Goal: Task Accomplishment & Management: Use online tool/utility

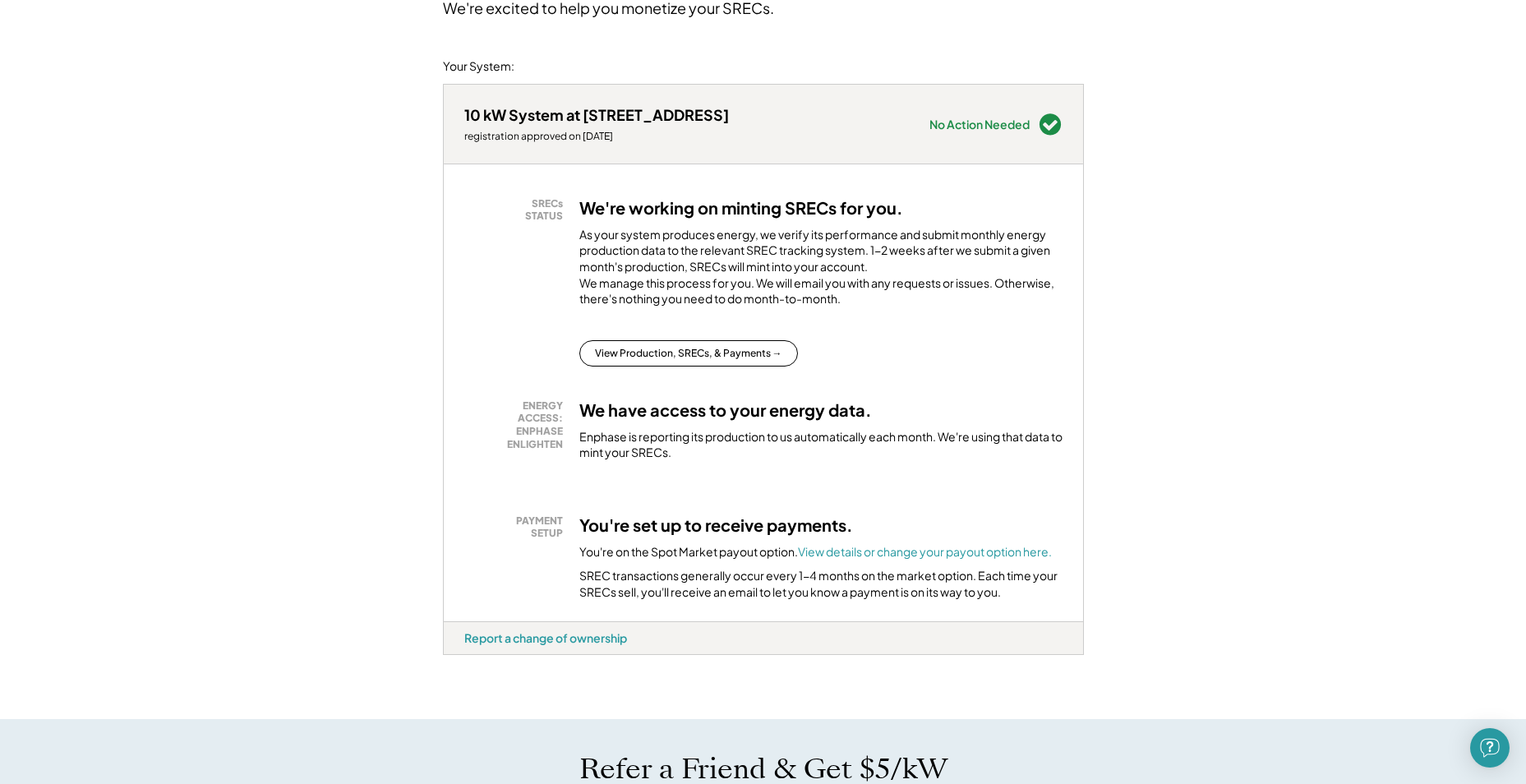
scroll to position [247, 0]
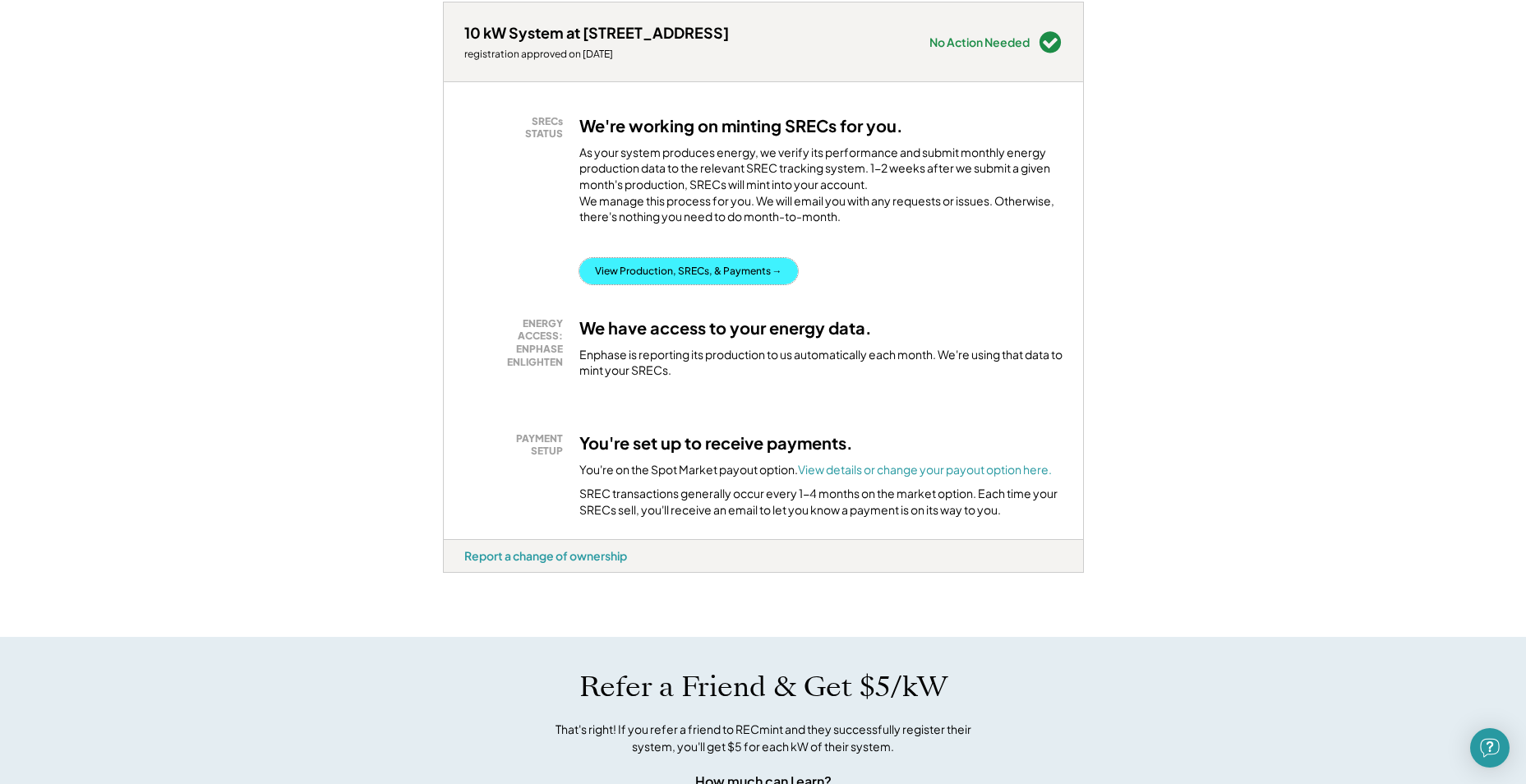
click at [772, 284] on button "View Production, SRECs, & Payments →" at bounding box center [688, 271] width 219 height 26
